Goal: Task Accomplishment & Management: Complete application form

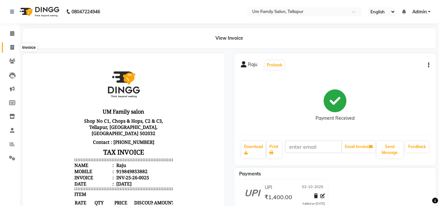
click at [11, 50] on span at bounding box center [12, 47] width 11 height 7
select select "service"
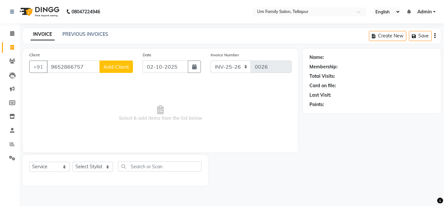
type input "9652866757"
click at [114, 60] on button "Add Client" at bounding box center [116, 66] width 33 height 12
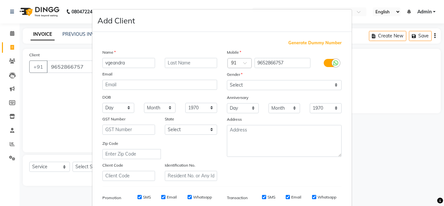
type input "vgeandra"
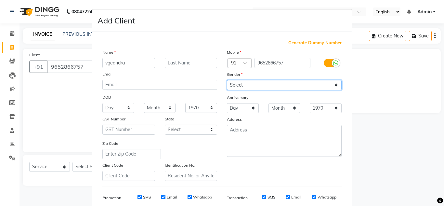
click at [330, 86] on select "Select [DEMOGRAPHIC_DATA] [DEMOGRAPHIC_DATA] Other Prefer Not To Say" at bounding box center [284, 85] width 115 height 10
select select "[DEMOGRAPHIC_DATA]"
click at [227, 80] on select "Select [DEMOGRAPHIC_DATA] [DEMOGRAPHIC_DATA] Other Prefer Not To Say" at bounding box center [284, 85] width 115 height 10
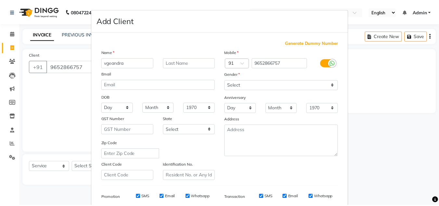
scroll to position [94, 0]
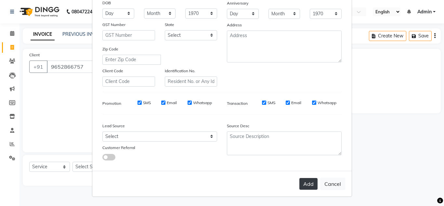
click at [304, 180] on button "Add" at bounding box center [308, 184] width 18 height 12
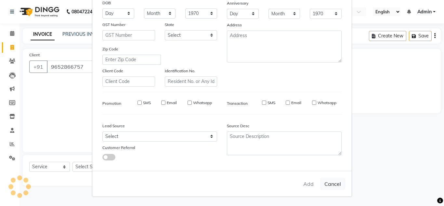
select select
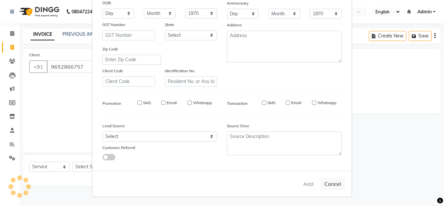
select select
checkbox input "false"
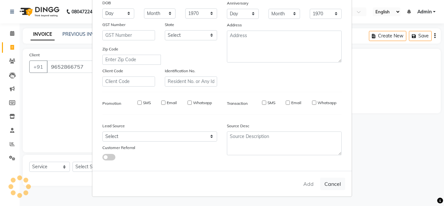
checkbox input "false"
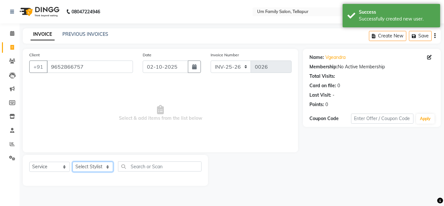
click at [96, 166] on select "Select Stylist Akash K. SAI pandu [PERSON_NAME]" at bounding box center [93, 167] width 41 height 10
select select "82738"
click at [73, 162] on select "Select Stylist Akash K. SAI pandu [PERSON_NAME]" at bounding box center [93, 167] width 41 height 10
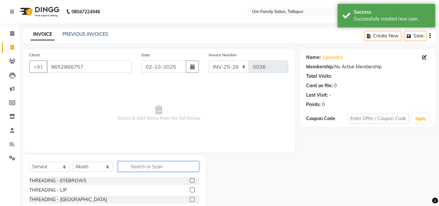
click at [157, 168] on input "text" at bounding box center [158, 166] width 81 height 10
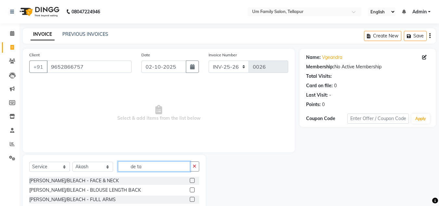
type input "de ta"
click at [190, 180] on label at bounding box center [192, 180] width 5 height 5
click at [190, 180] on input "checkbox" at bounding box center [192, 181] width 4 height 4
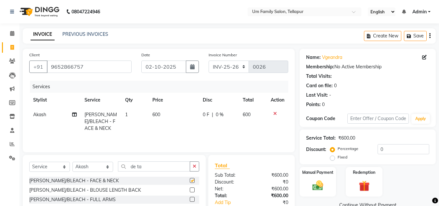
checkbox input "false"
click at [127, 114] on span "1" at bounding box center [126, 115] width 3 height 6
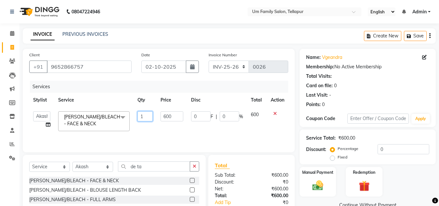
click at [145, 118] on input "1" at bounding box center [146, 116] width 16 height 10
type input "2"
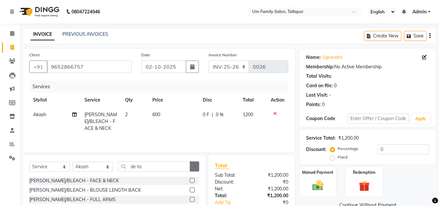
click at [196, 166] on icon "button" at bounding box center [195, 166] width 4 height 5
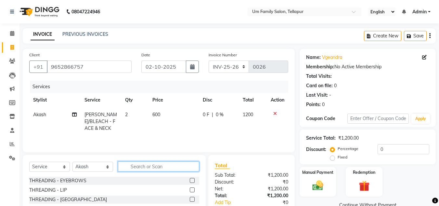
click at [178, 166] on input "text" at bounding box center [158, 166] width 81 height 10
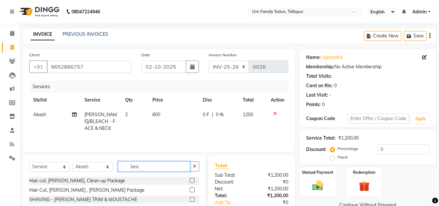
scroll to position [46, 0]
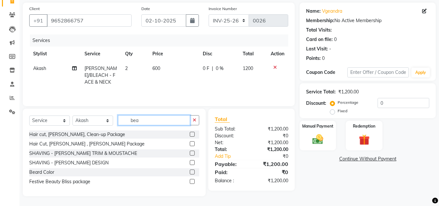
type input "bea"
click at [192, 162] on label at bounding box center [192, 162] width 5 height 5
click at [192, 162] on input "checkbox" at bounding box center [192, 163] width 4 height 4
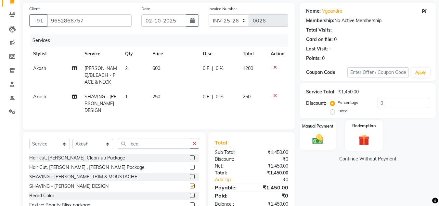
checkbox input "false"
click at [322, 134] on img at bounding box center [318, 139] width 18 height 13
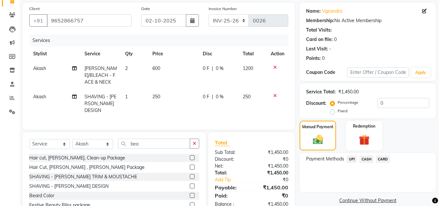
click at [354, 159] on span "UPI" at bounding box center [352, 158] width 10 height 7
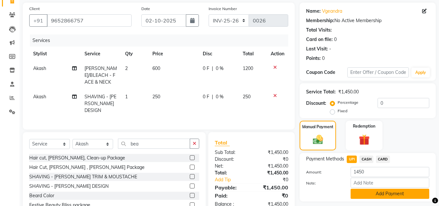
click at [395, 193] on button "Add Payment" at bounding box center [390, 194] width 79 height 10
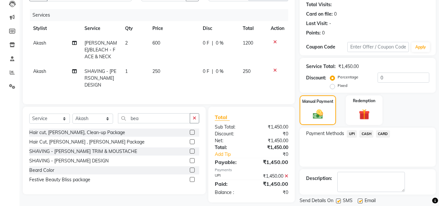
scroll to position [92, 0]
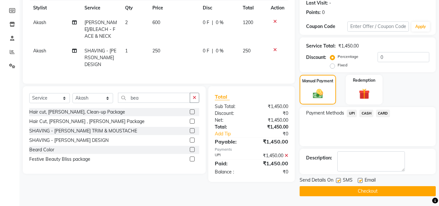
click at [372, 189] on button "Checkout" at bounding box center [368, 191] width 136 height 10
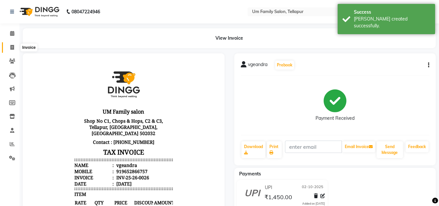
click at [13, 46] on icon at bounding box center [12, 47] width 4 height 5
select select "service"
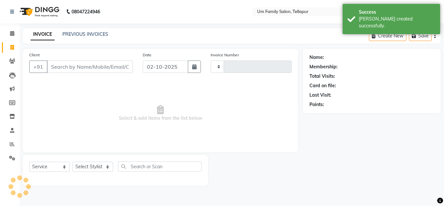
type input "0027"
select select "5102"
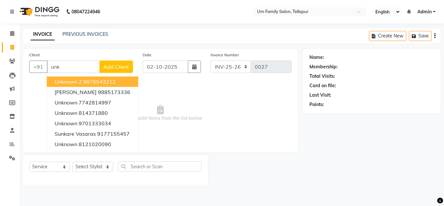
click at [121, 83] on button "Unknown 2 9876543212" at bounding box center [92, 81] width 91 height 10
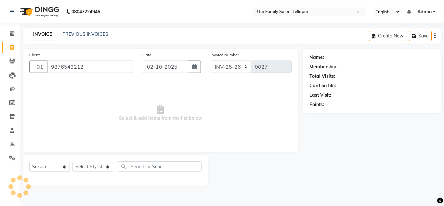
type input "9876543212"
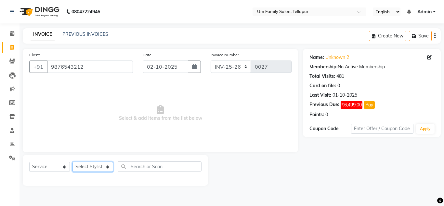
click at [107, 165] on select "Select Stylist Akash K. SAI pandu [PERSON_NAME]" at bounding box center [93, 167] width 41 height 10
select select "82738"
click at [73, 162] on select "Select Stylist Akash K. SAI pandu [PERSON_NAME]" at bounding box center [93, 167] width 41 height 10
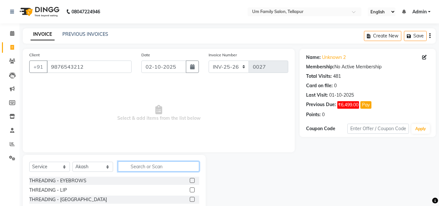
click at [148, 166] on input "text" at bounding box center [158, 166] width 81 height 10
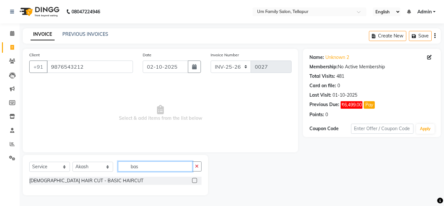
type input "bas"
click at [194, 179] on label at bounding box center [194, 180] width 5 height 5
click at [194, 179] on input "checkbox" at bounding box center [194, 181] width 4 height 4
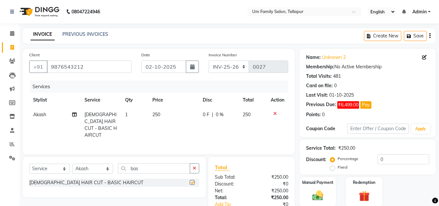
checkbox input "false"
click at [320, 194] on img at bounding box center [318, 195] width 18 height 13
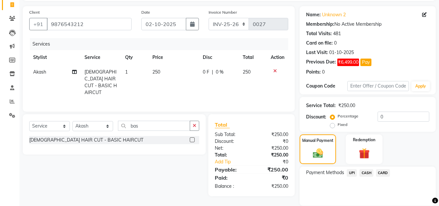
scroll to position [65, 0]
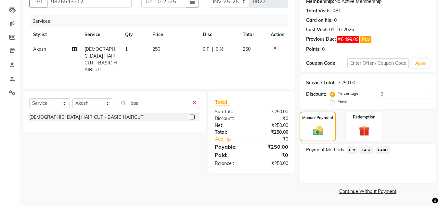
click at [355, 150] on span "UPI" at bounding box center [352, 149] width 10 height 7
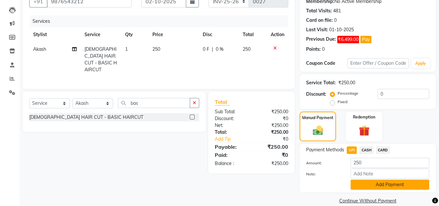
click at [388, 184] on button "Add Payment" at bounding box center [390, 184] width 79 height 10
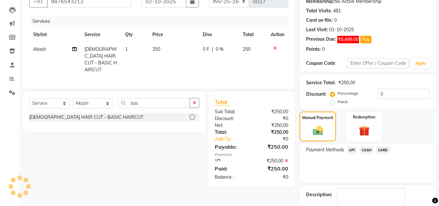
scroll to position [102, 0]
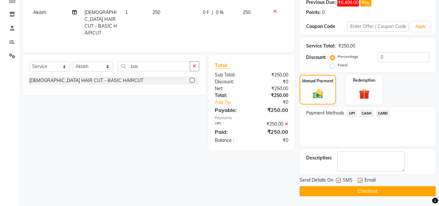
click at [391, 195] on button "Checkout" at bounding box center [368, 191] width 136 height 10
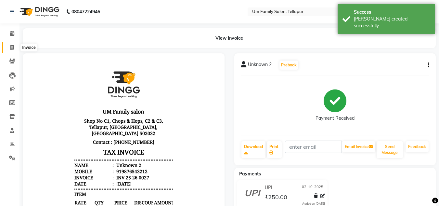
click at [13, 46] on icon at bounding box center [12, 47] width 4 height 5
select select "service"
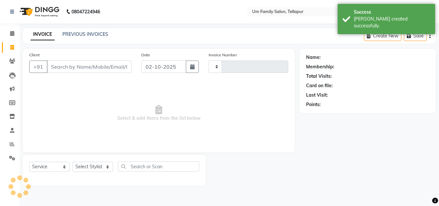
type input "0028"
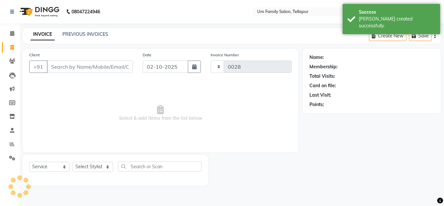
select select "5102"
click at [89, 70] on input "Client" at bounding box center [90, 66] width 86 height 12
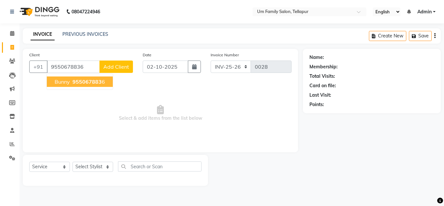
type input "9550678836"
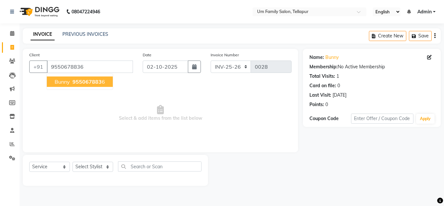
click at [90, 80] on span "955067883" at bounding box center [87, 81] width 29 height 7
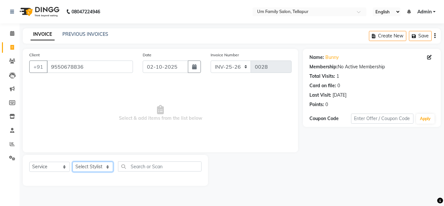
click at [104, 169] on select "Select Stylist Akash K. SAI pandu [PERSON_NAME]" at bounding box center [93, 167] width 41 height 10
select select "82738"
click at [73, 162] on select "Select Stylist Akash K. SAI pandu [PERSON_NAME]" at bounding box center [93, 167] width 41 height 10
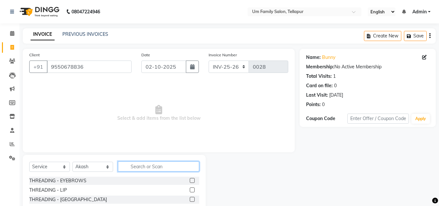
click at [153, 166] on input "text" at bounding box center [158, 166] width 81 height 10
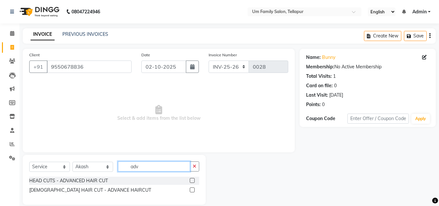
type input "adv"
click at [193, 189] on label at bounding box center [192, 189] width 5 height 5
click at [193, 189] on input "checkbox" at bounding box center [192, 190] width 4 height 4
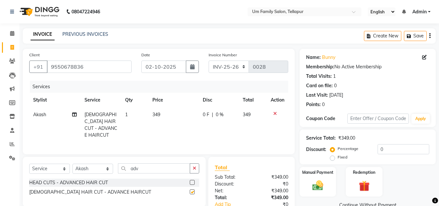
checkbox input "false"
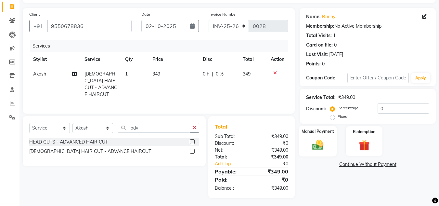
click at [318, 142] on img at bounding box center [318, 144] width 18 height 13
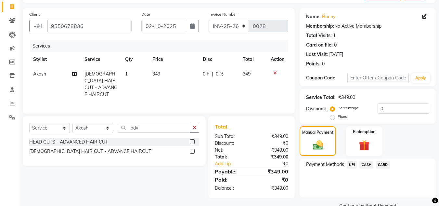
click at [352, 164] on span "UPI" at bounding box center [352, 164] width 10 height 7
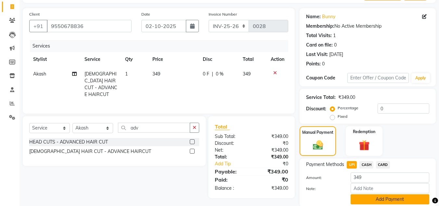
click at [388, 197] on button "Add Payment" at bounding box center [390, 199] width 79 height 10
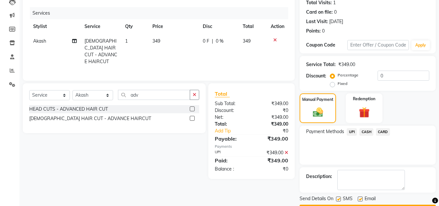
scroll to position [92, 0]
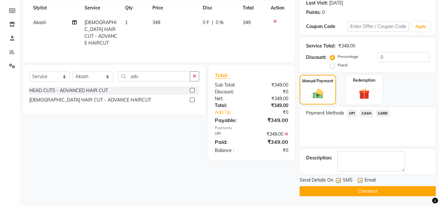
click at [393, 191] on button "Checkout" at bounding box center [368, 191] width 136 height 10
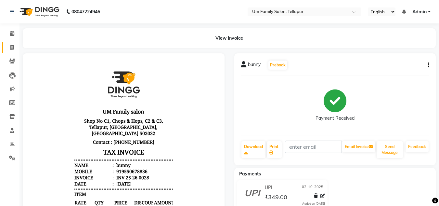
click at [10, 42] on link "Invoice" at bounding box center [10, 47] width 16 height 11
select select "service"
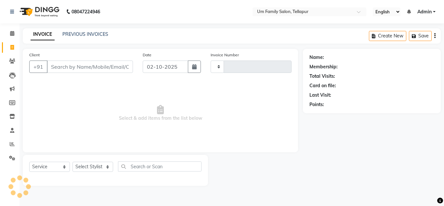
type input "0029"
select select "5102"
